Goal: Task Accomplishment & Management: Manage account settings

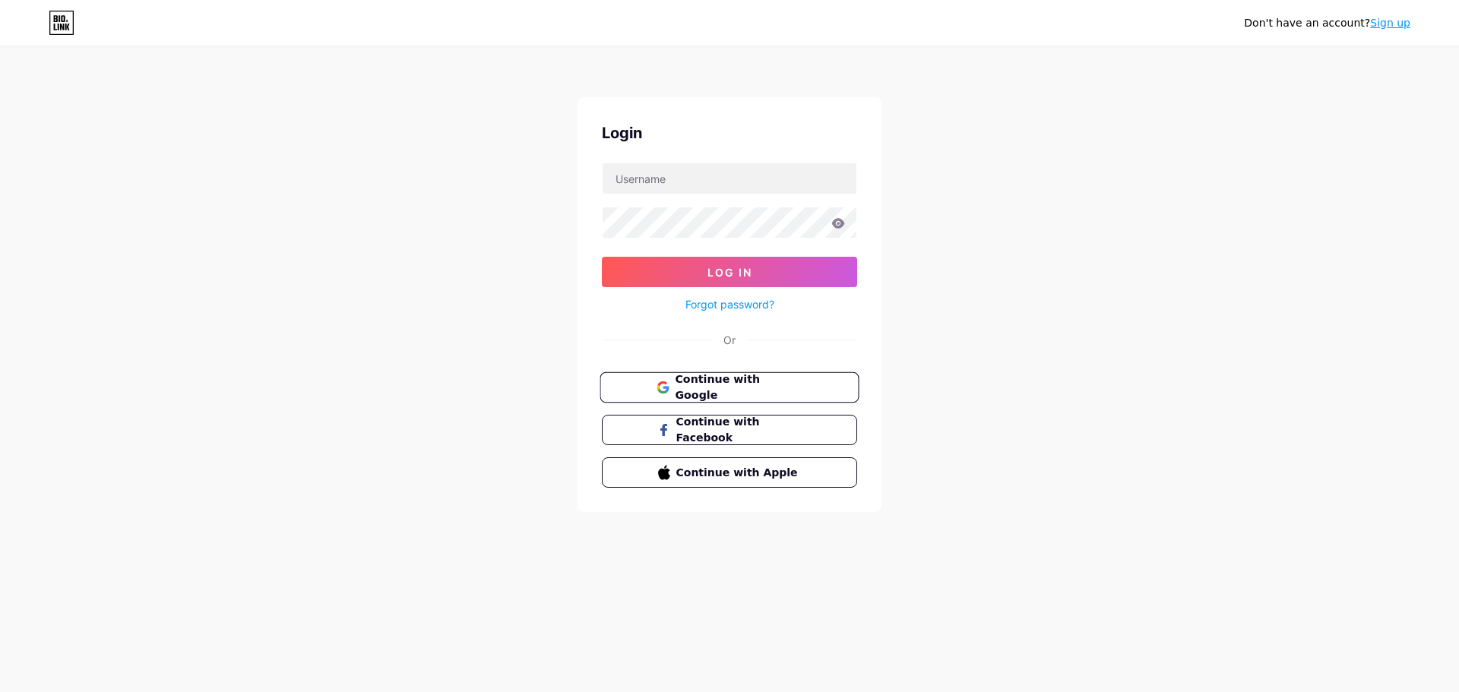
click at [750, 395] on button "Continue with Google" at bounding box center [729, 387] width 259 height 31
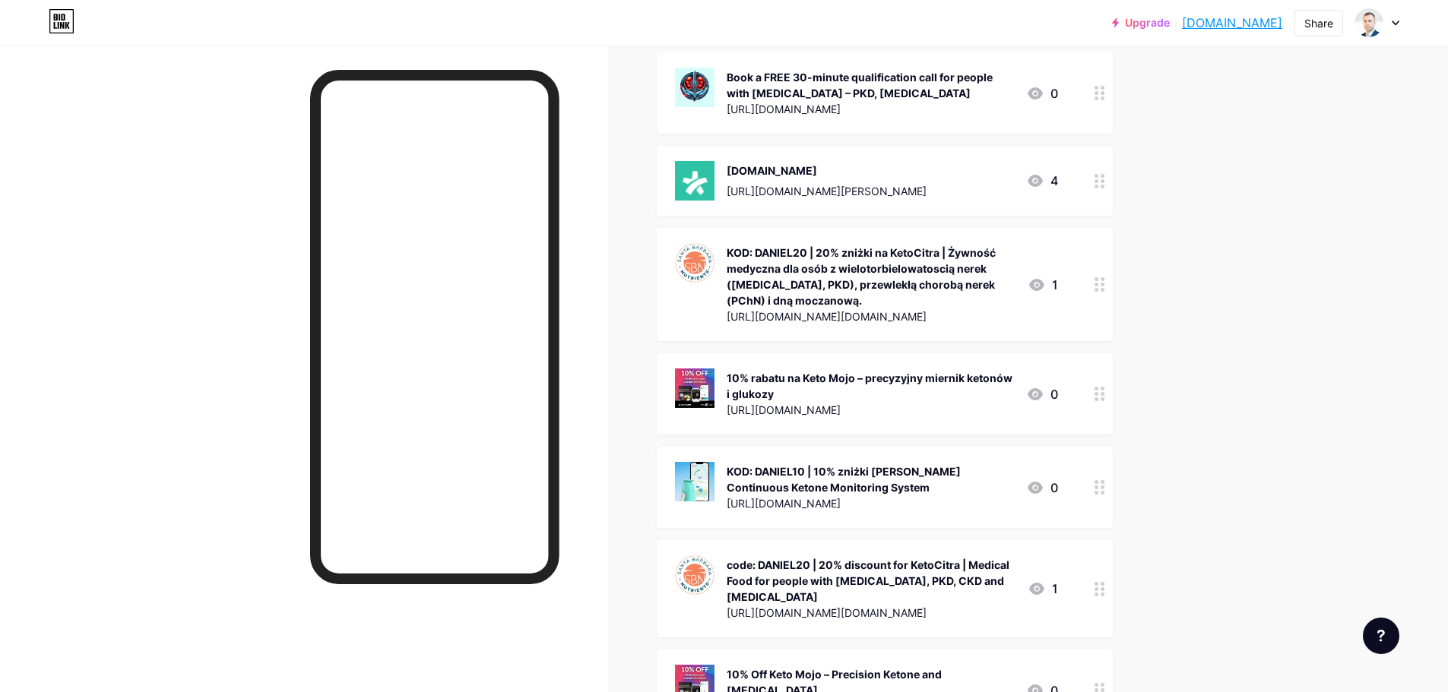
scroll to position [456, 0]
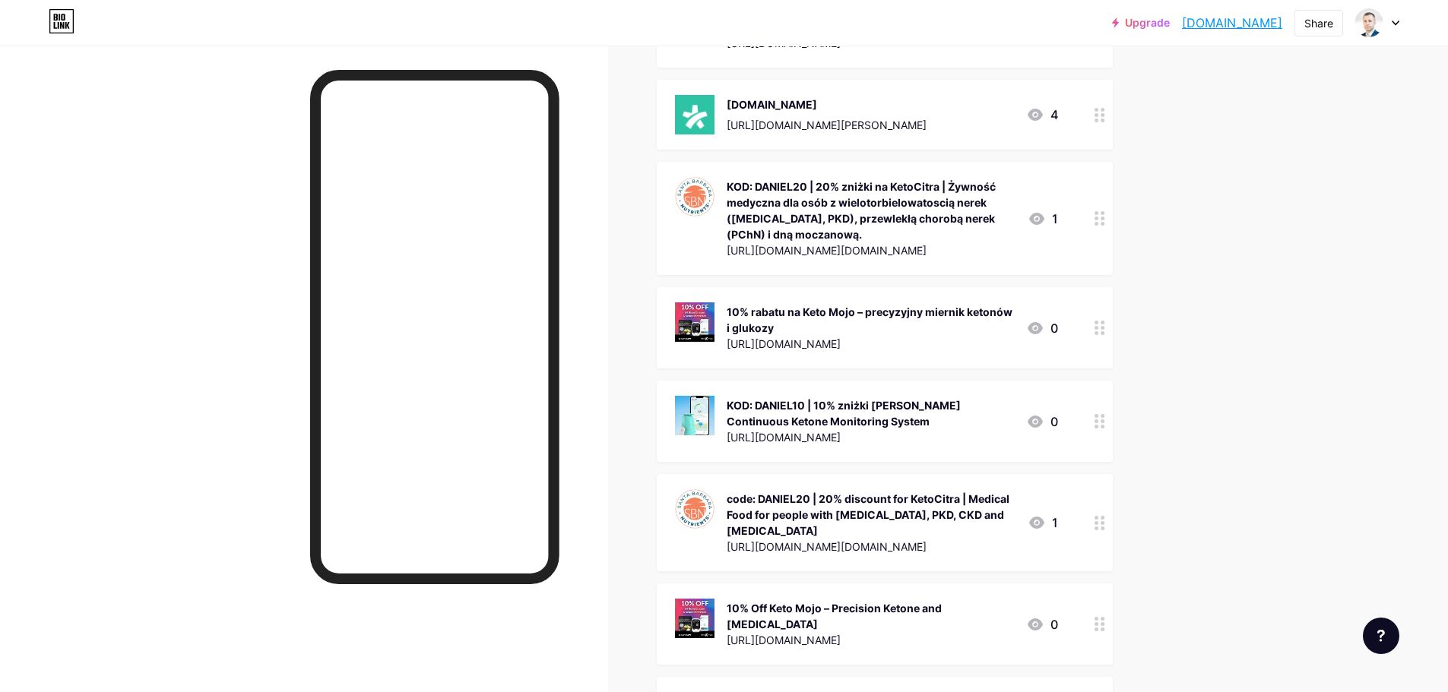
click at [699, 421] on img at bounding box center [695, 416] width 40 height 40
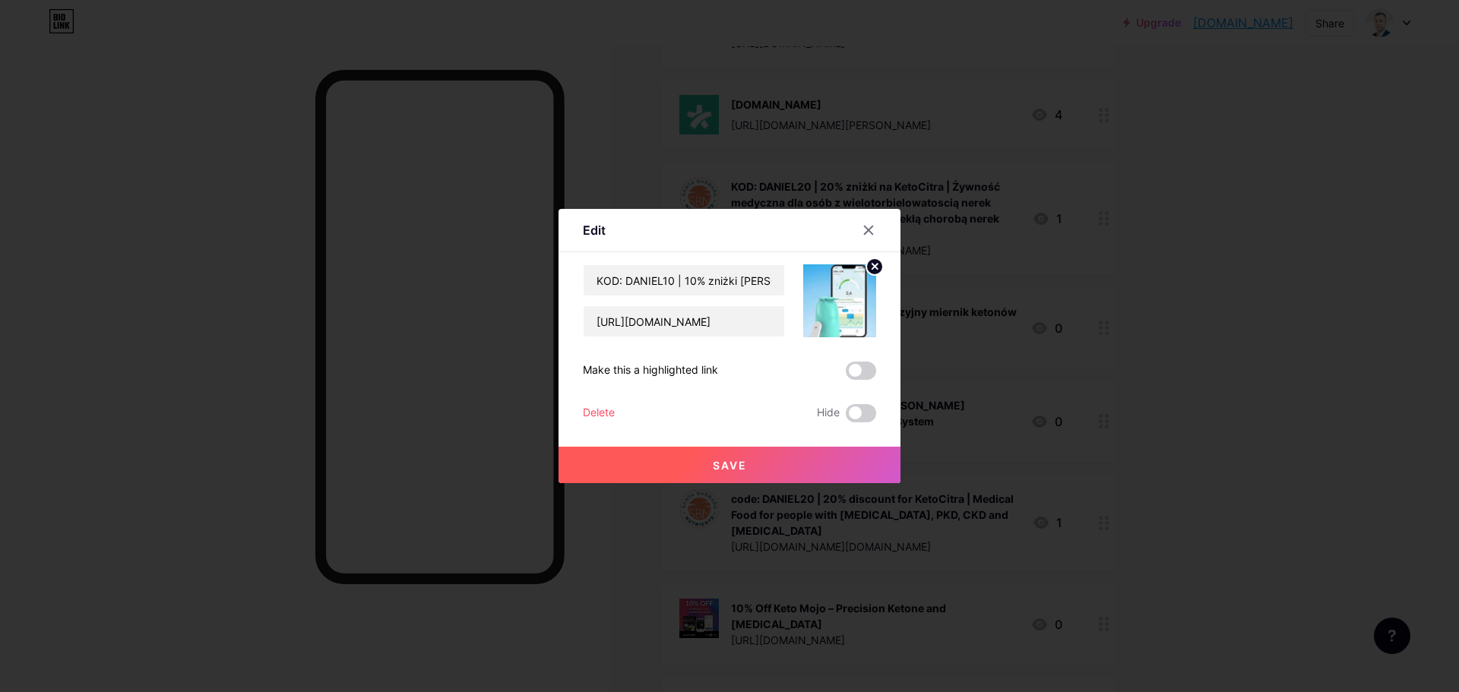
click at [826, 308] on img at bounding box center [839, 300] width 73 height 73
click at [863, 231] on icon at bounding box center [869, 230] width 12 height 12
